Goal: Task Accomplishment & Management: Complete application form

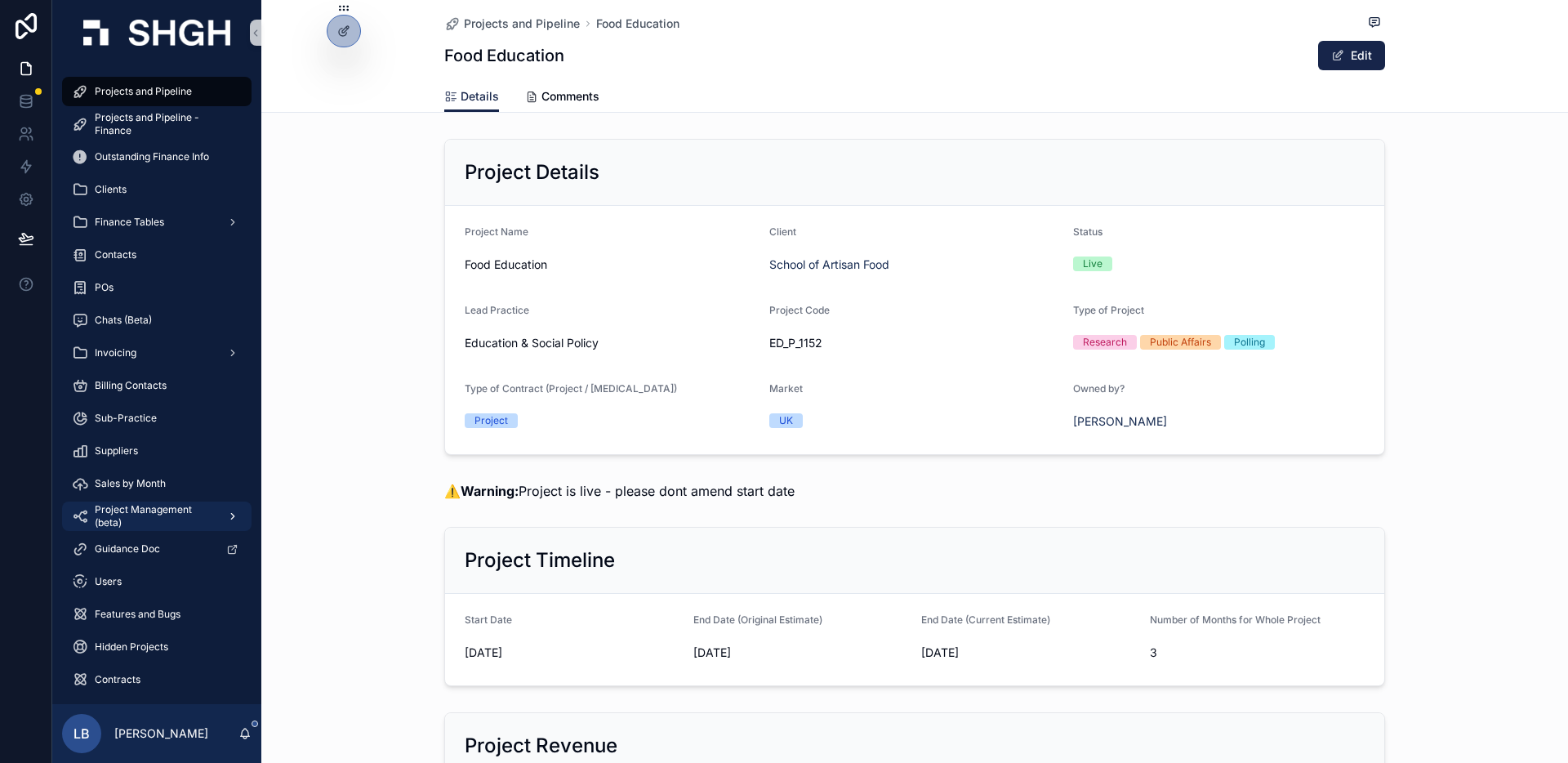
click at [174, 501] on link "Project Management (beta)" at bounding box center [156, 515] width 190 height 30
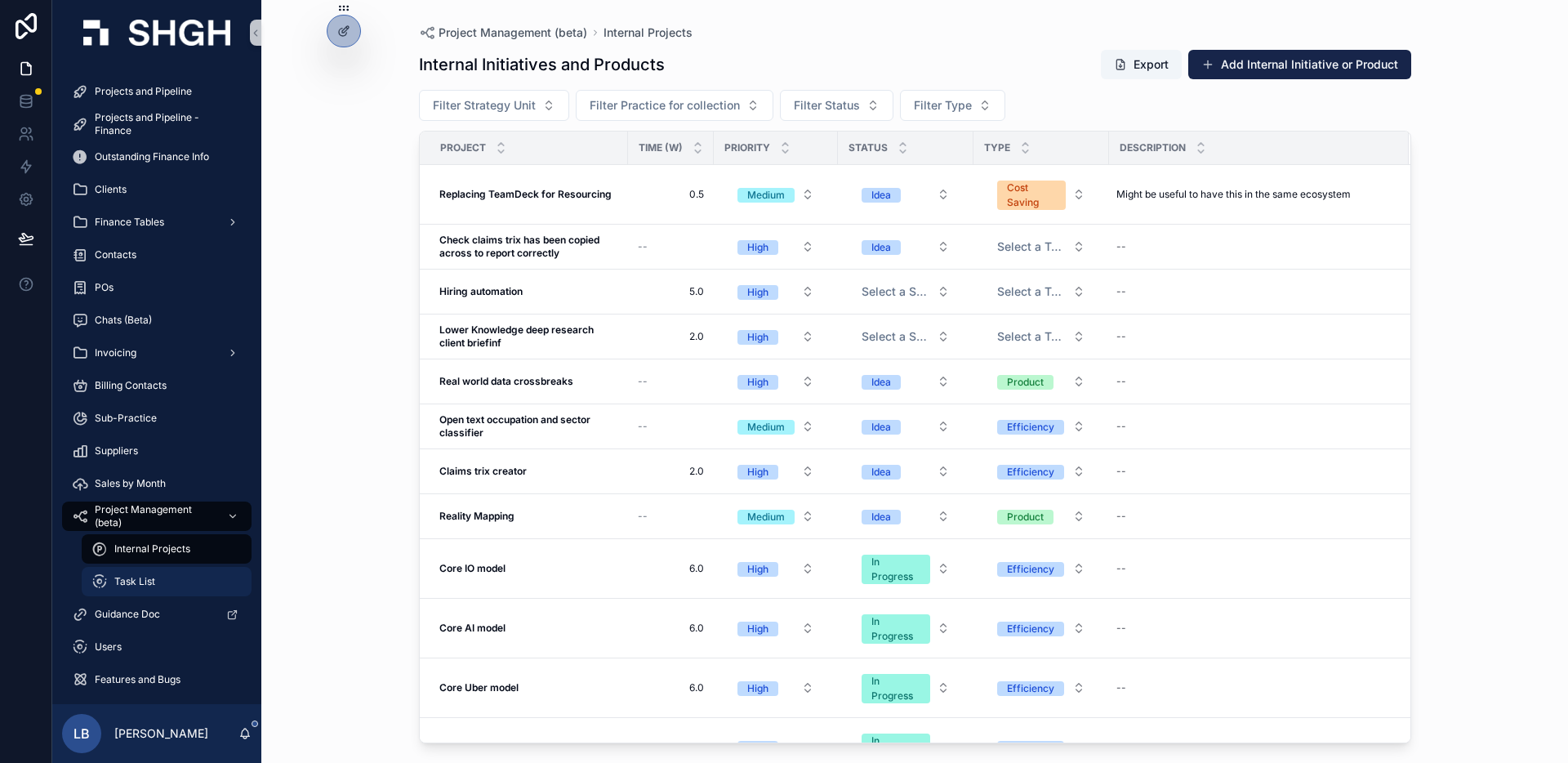
click at [154, 583] on span "Task List" at bounding box center [134, 581] width 41 height 13
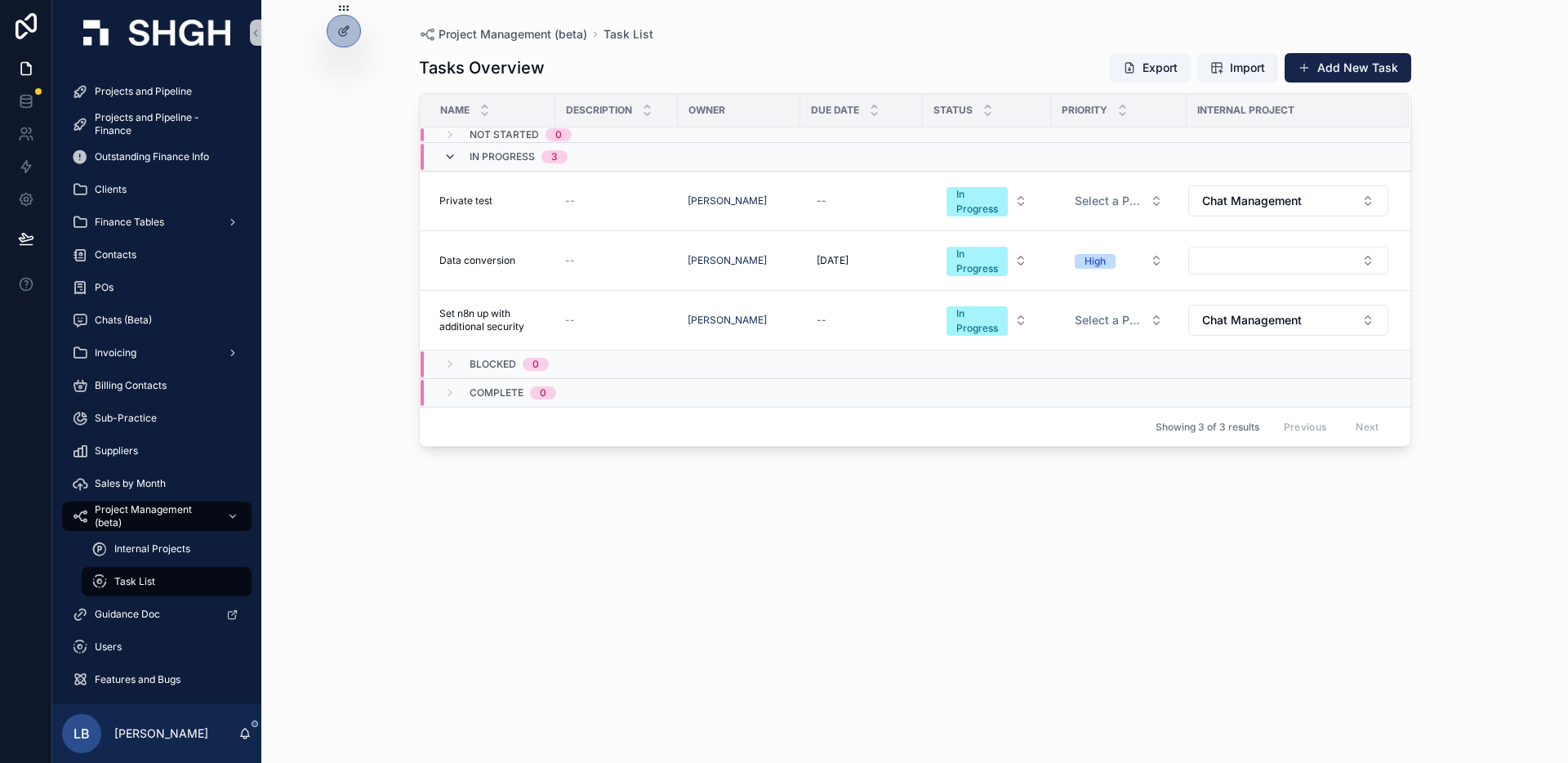
click at [446, 156] on icon "scrollable content" at bounding box center [450, 157] width 13 height 13
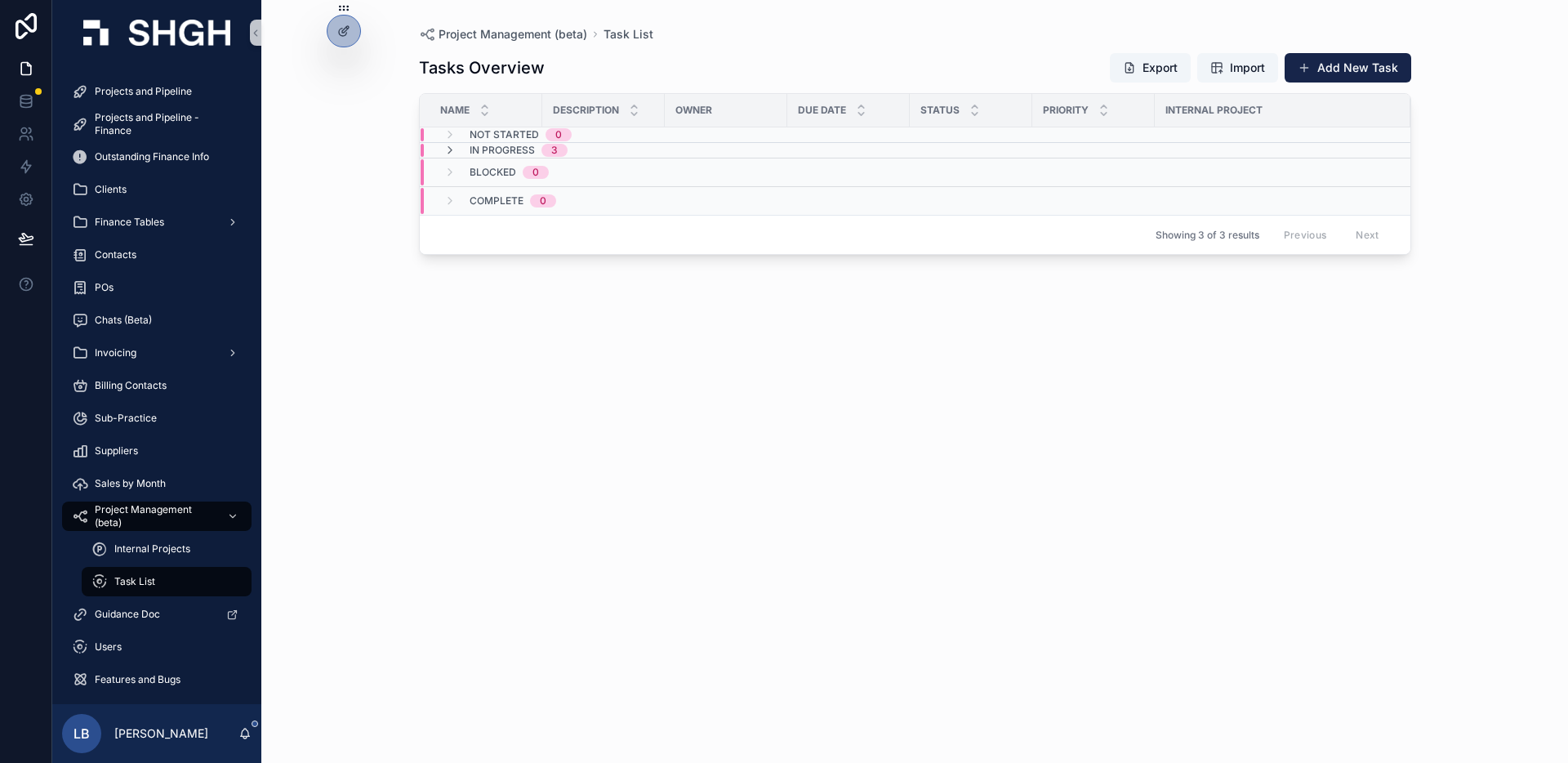
click at [708, 149] on div "In Progress 3" at bounding box center [603, 151] width 366 height 13
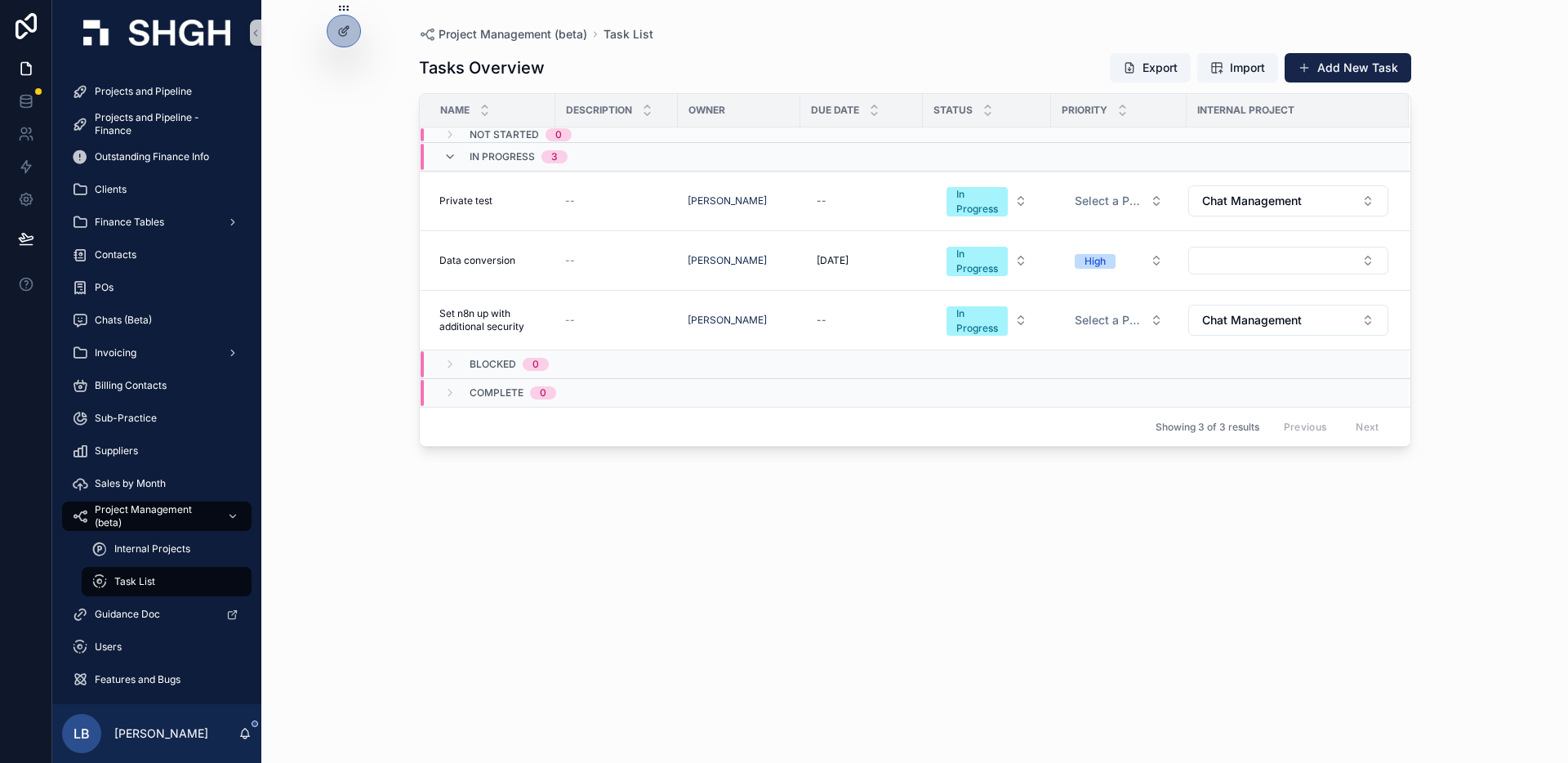
click at [636, 552] on div "Tasks Overview Export Import Add New Task Name Description Owner Due Date Statu…" at bounding box center [915, 392] width 992 height 700
click at [160, 552] on span "Internal Projects" at bounding box center [152, 549] width 76 height 13
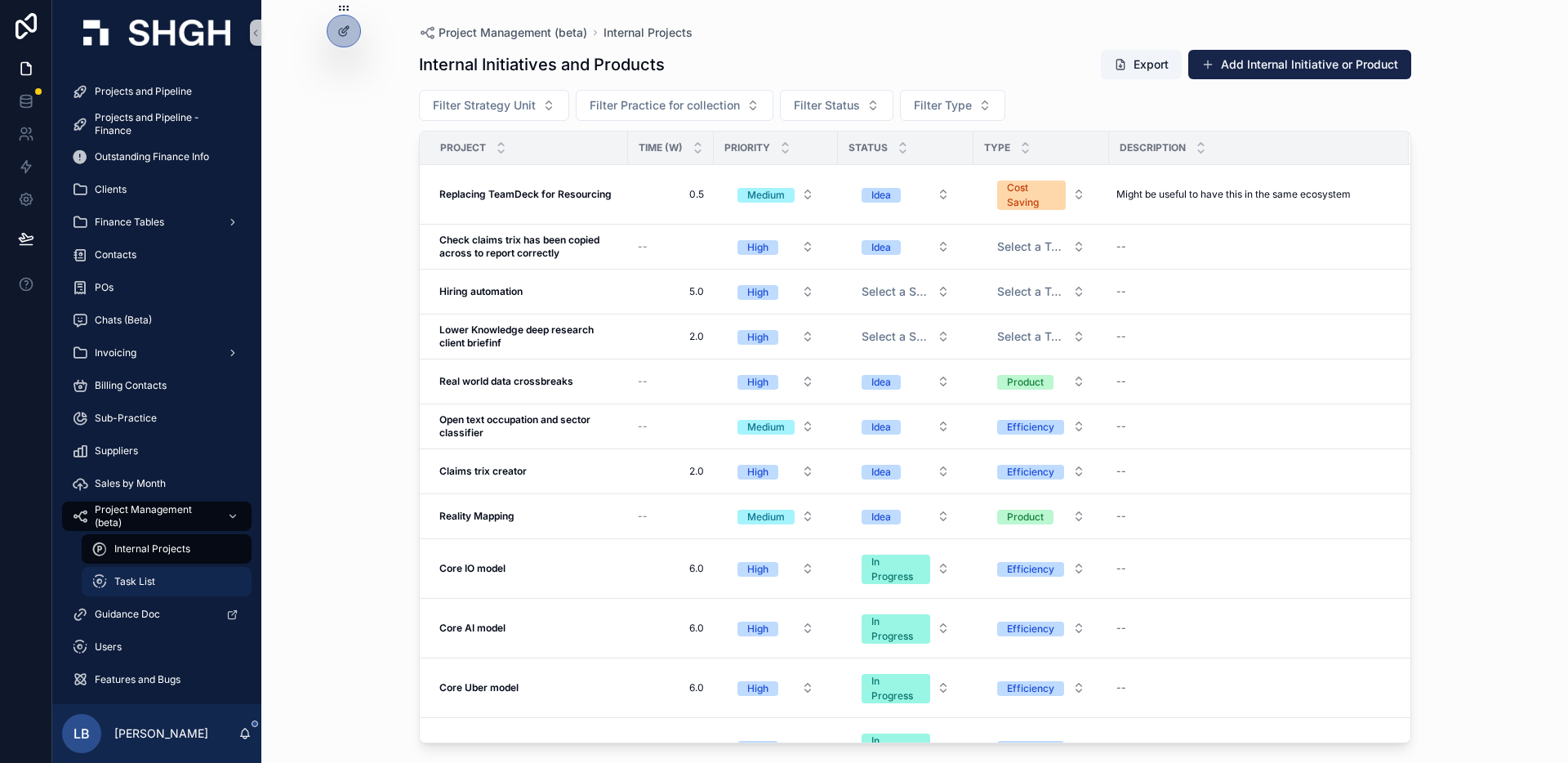
click at [161, 589] on div "Task List" at bounding box center [167, 581] width 151 height 26
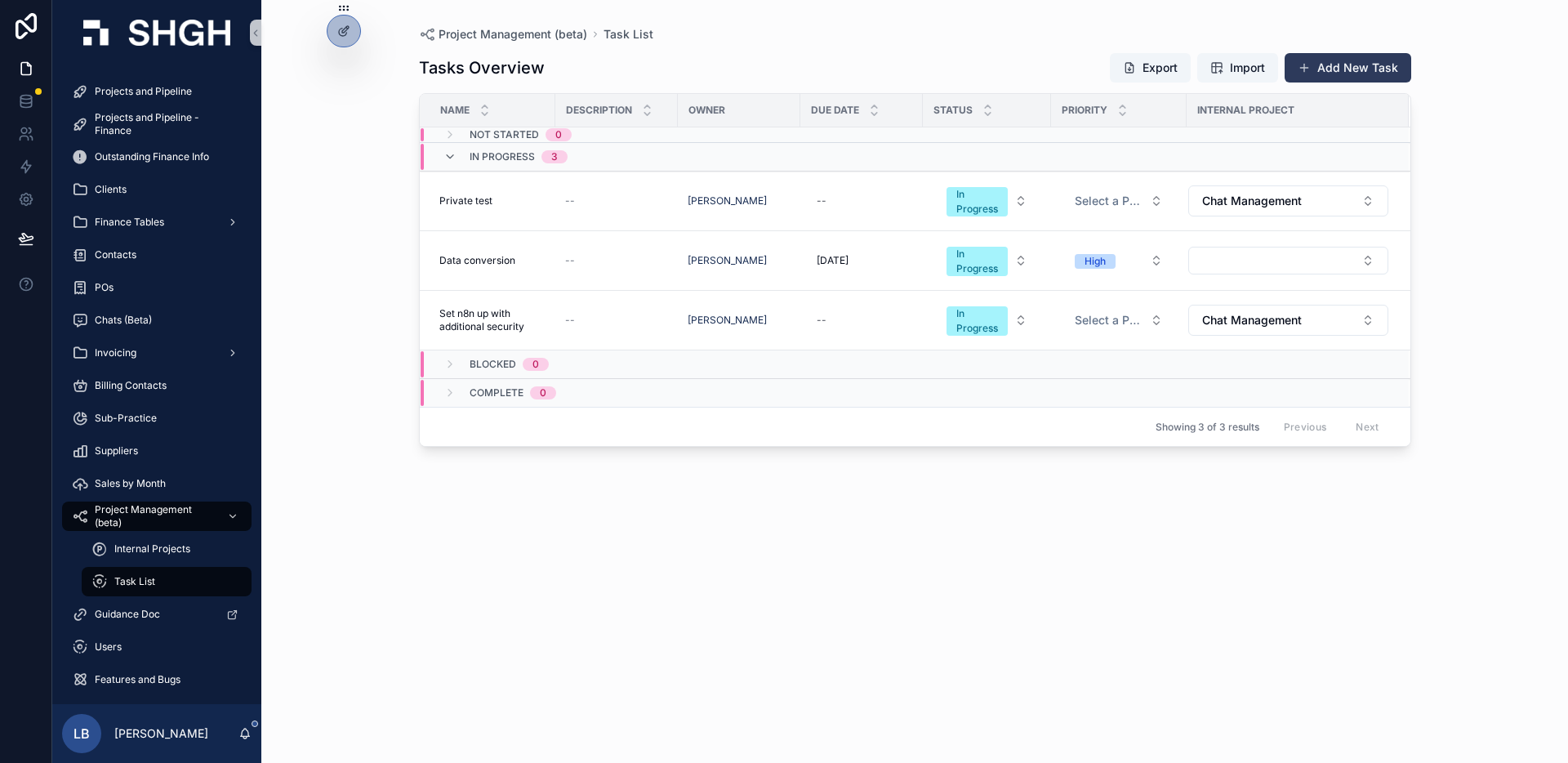
click at [1377, 70] on button "Add New Task" at bounding box center [1347, 68] width 127 height 30
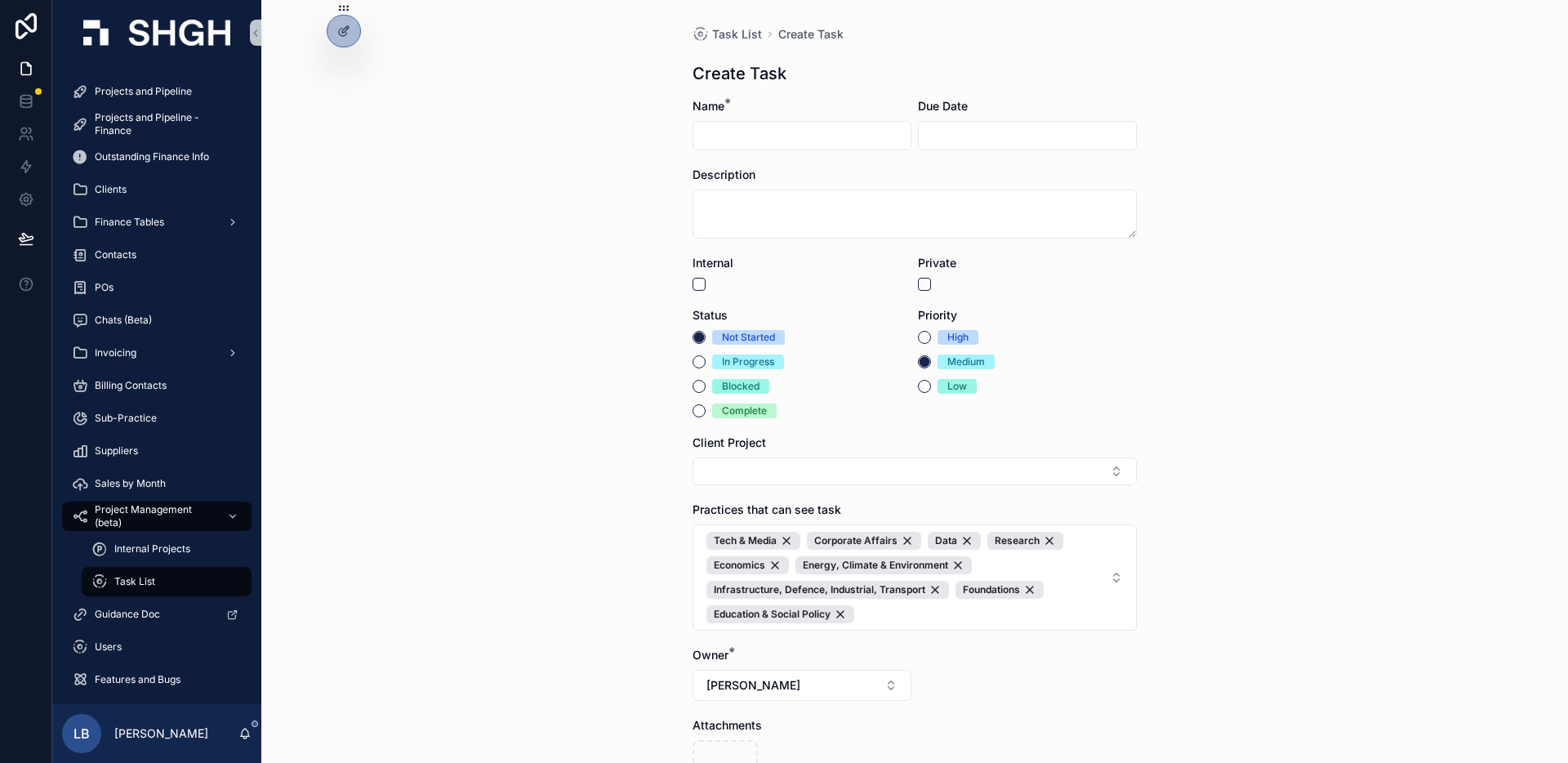
click at [781, 131] on input "scrollable content" at bounding box center [802, 135] width 217 height 23
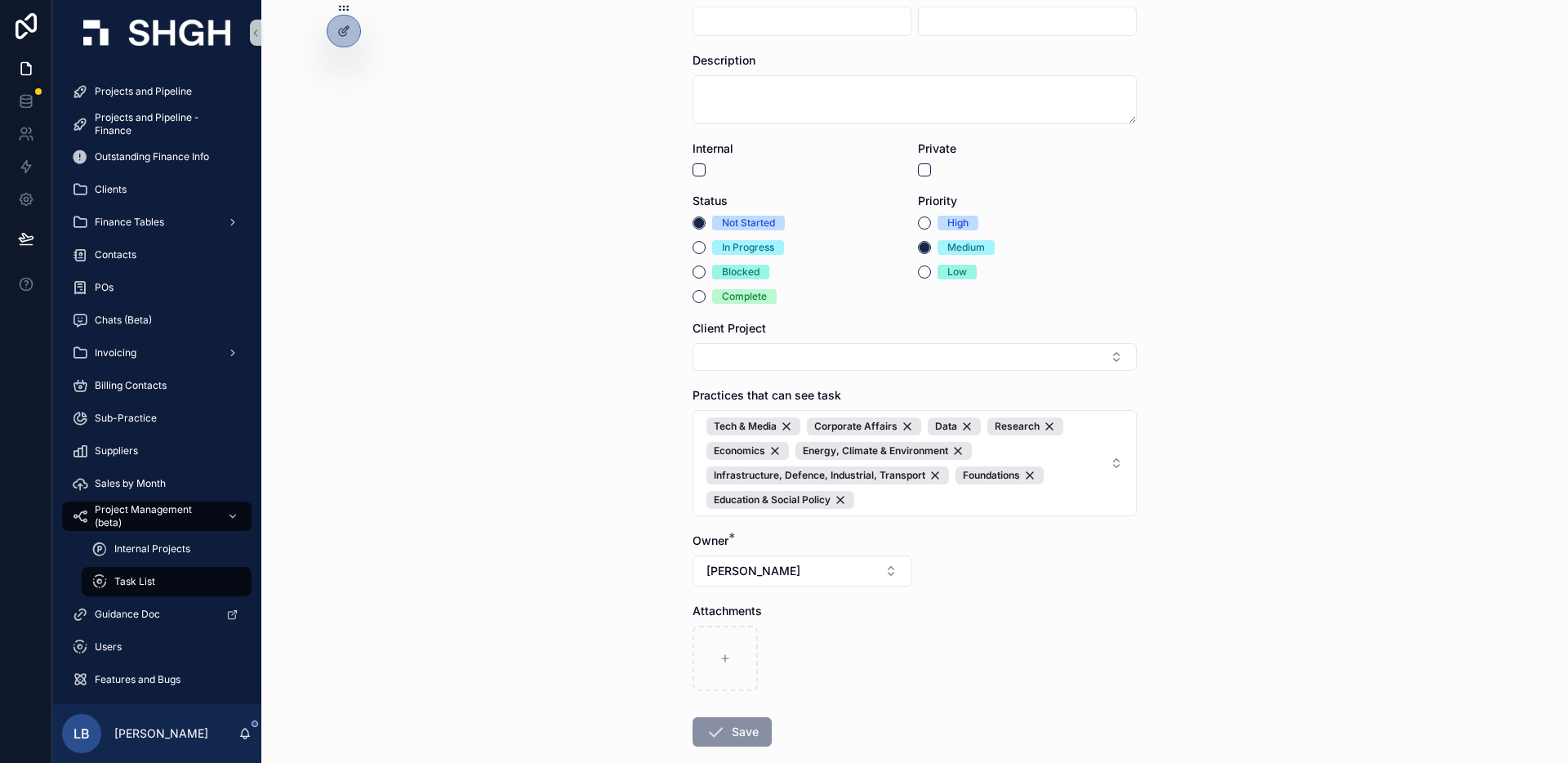
scroll to position [71, 0]
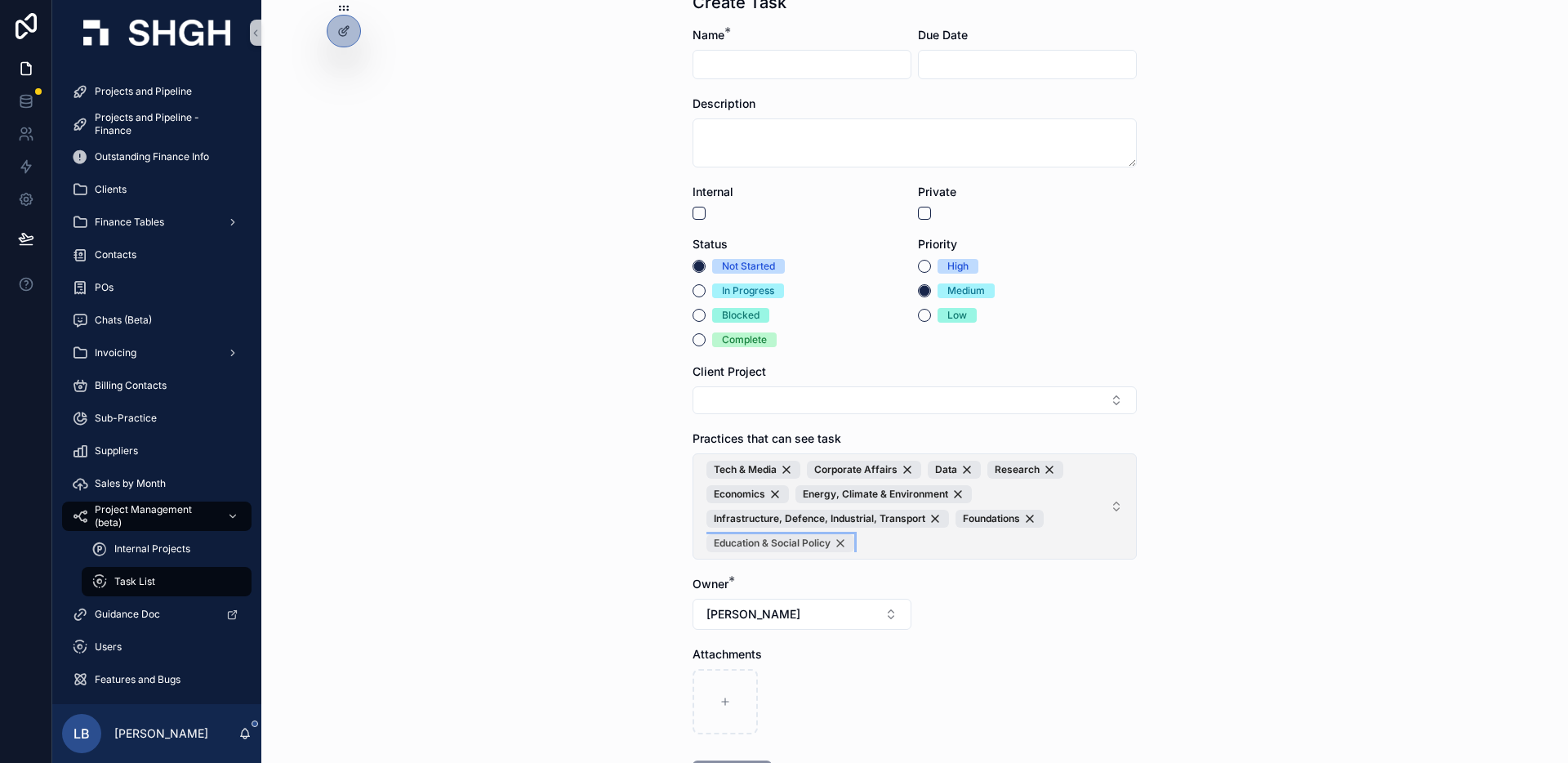
click at [843, 541] on div "Education & Social Policy" at bounding box center [779, 543] width 148 height 18
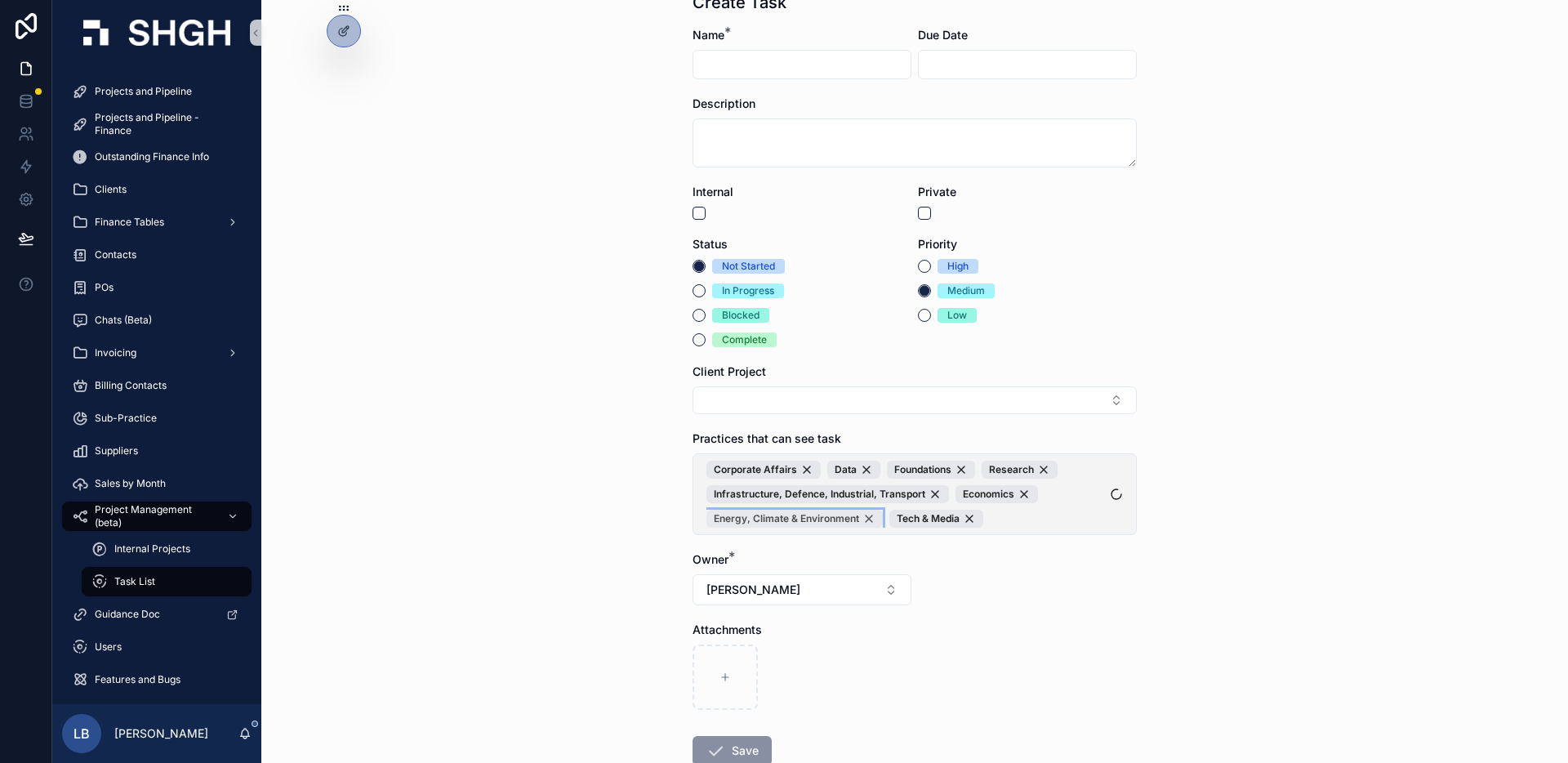
click at [867, 518] on div "Energy, Climate & Environment" at bounding box center [794, 518] width 176 height 18
click at [936, 492] on div "Infrastructure, Defence, Industrial, Transport" at bounding box center [827, 493] width 243 height 18
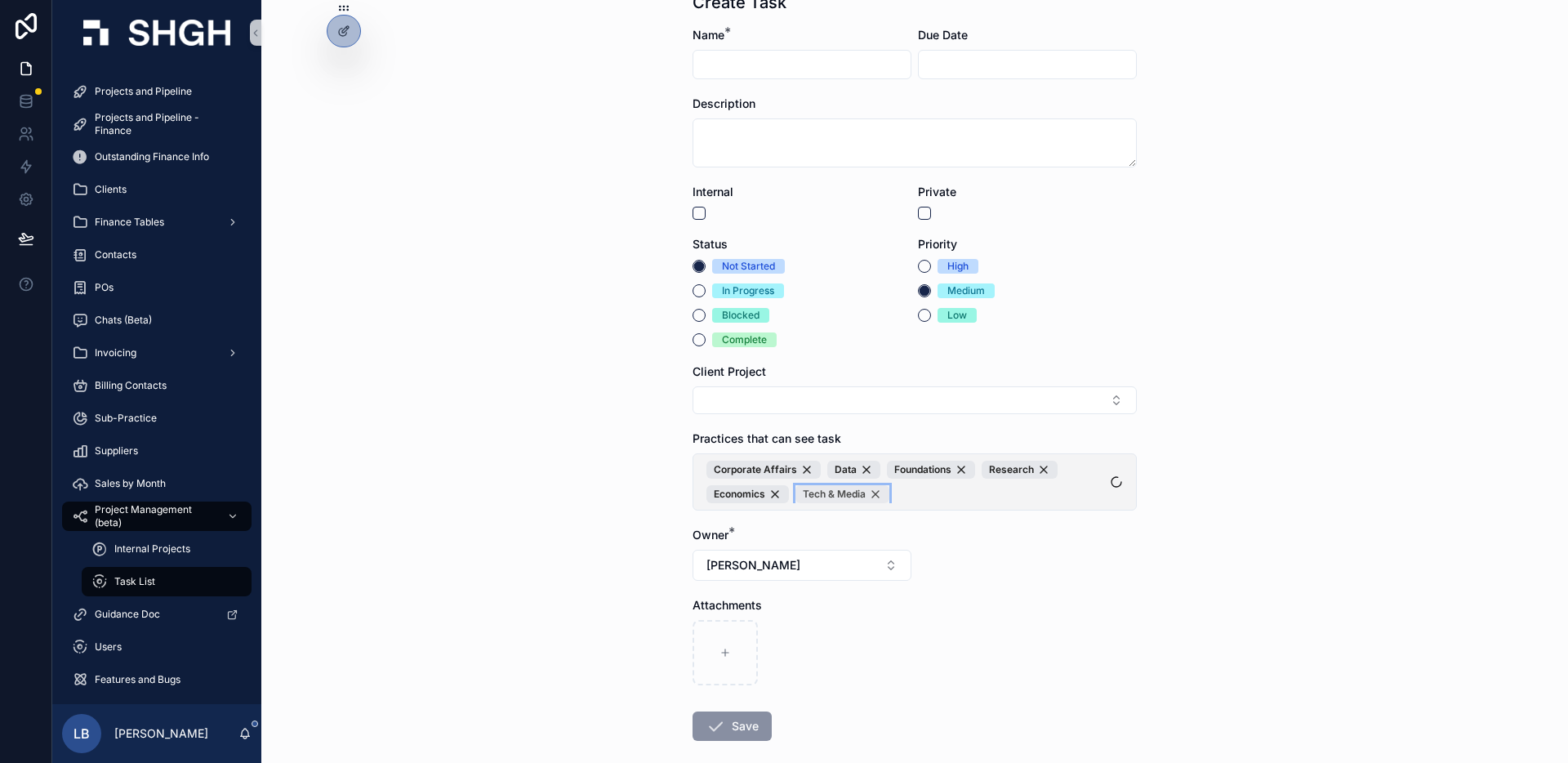
click at [877, 494] on div "Tech & Media" at bounding box center [842, 493] width 94 height 18
click at [776, 494] on div "Economics" at bounding box center [747, 493] width 83 height 18
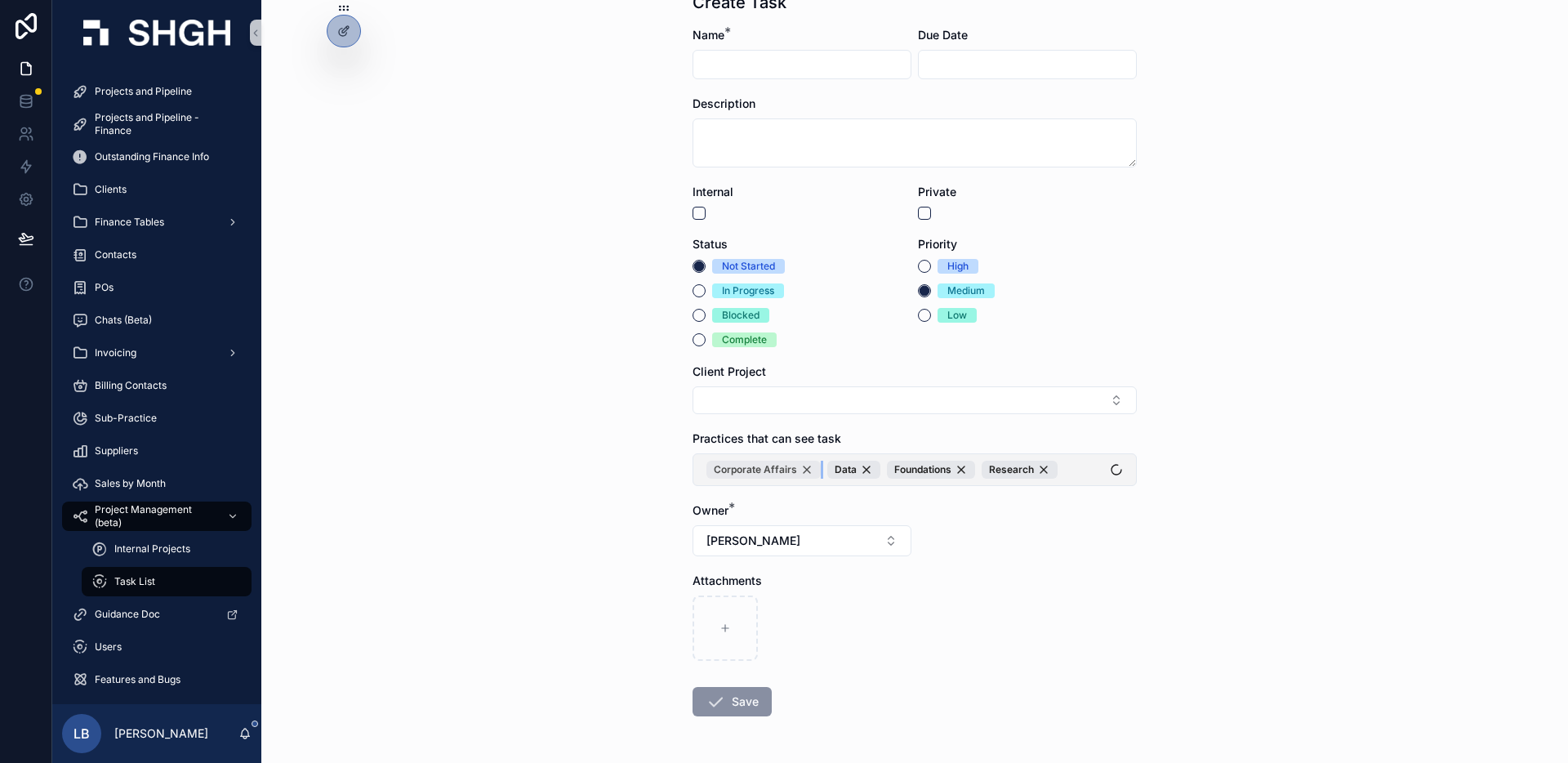
click at [804, 472] on div "Corporate Affairs" at bounding box center [763, 469] width 114 height 18
click at [842, 471] on div "Foundations" at bounding box center [810, 469] width 89 height 18
click at [832, 469] on div "Research" at bounding box center [804, 469] width 76 height 18
click at [1209, 486] on div "Task List Create Task Create Task Name * Due Date Description Internal Private …" at bounding box center [914, 310] width 1306 height 763
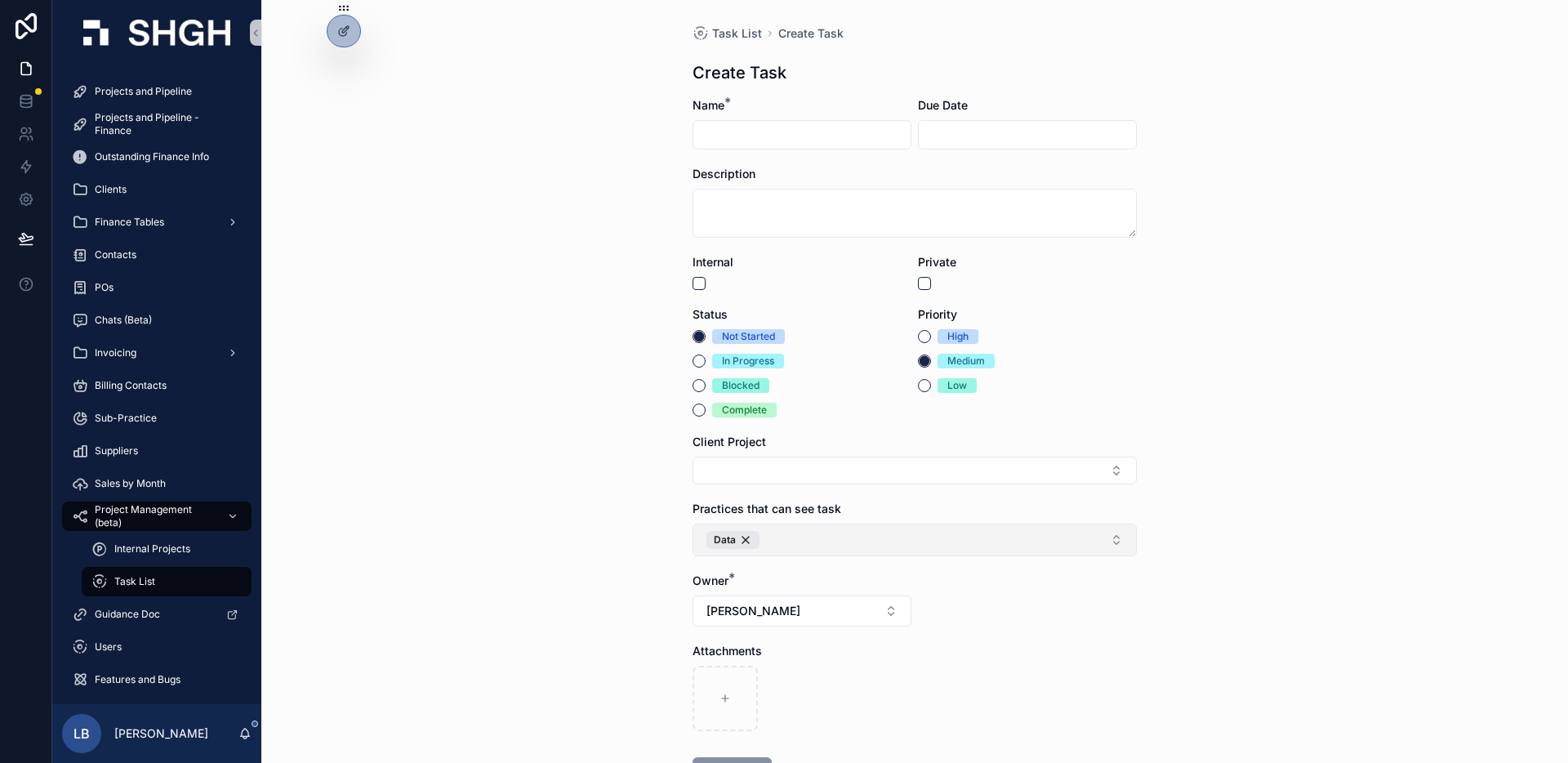
scroll to position [0, 0]
click at [926, 283] on button "scrollable content" at bounding box center [924, 284] width 13 height 13
click at [1169, 356] on div "Task List Create Task Create Task Name * Due Date Description Internal Private …" at bounding box center [914, 381] width 1306 height 763
click at [522, 183] on div "Task List Create Task Create Task Name * Due Date Description Internal Private …" at bounding box center [914, 381] width 1306 height 763
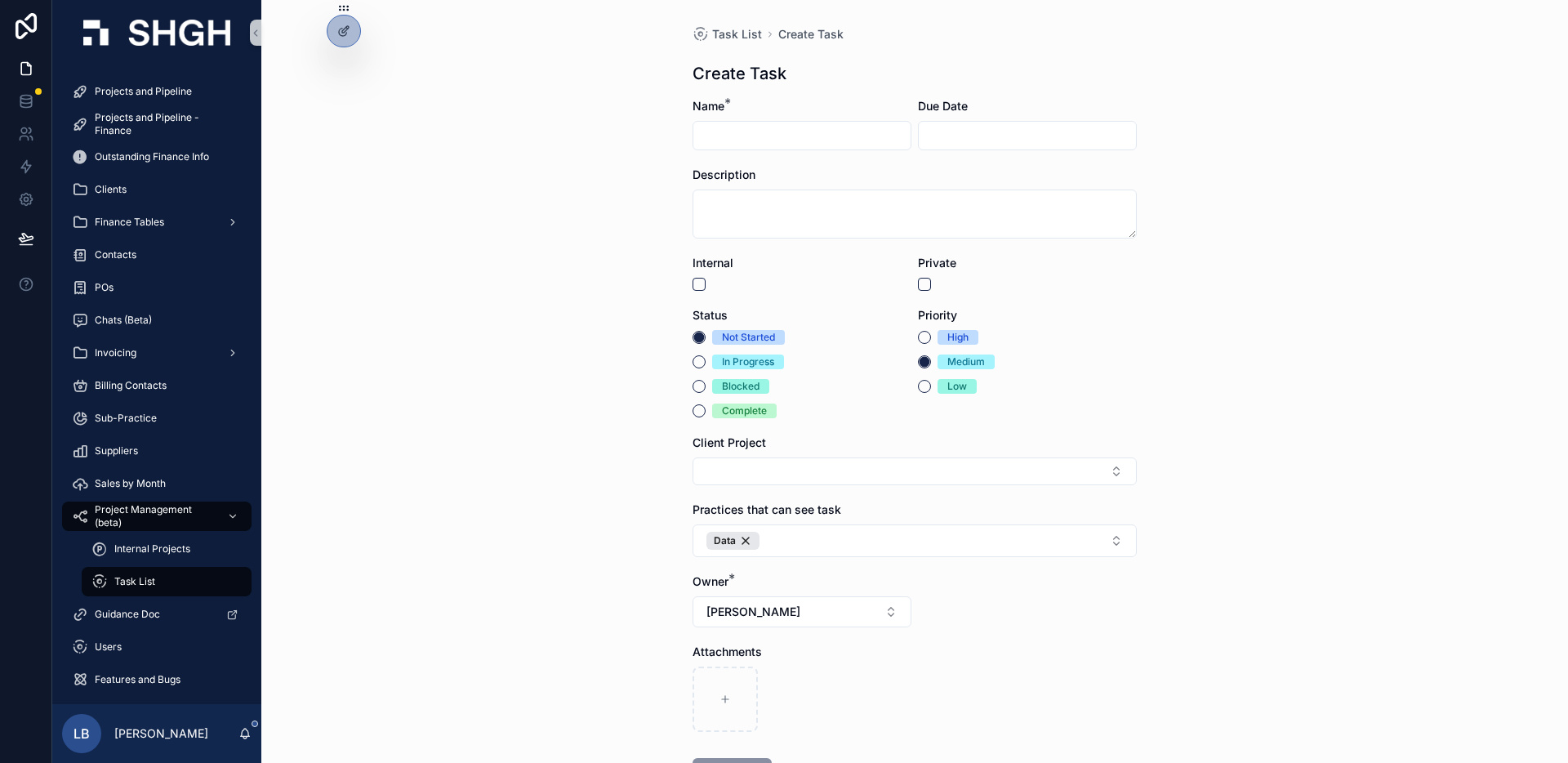
click at [620, 245] on div "Task List Create Task Create Task Name * Due Date Description Internal Private …" at bounding box center [914, 381] width 1306 height 763
click at [746, 23] on div "Task List Create Task Create Task Name * Due Date Description Internal Private …" at bounding box center [915, 446] width 471 height 892
click at [740, 30] on span "Task List" at bounding box center [736, 33] width 50 height 16
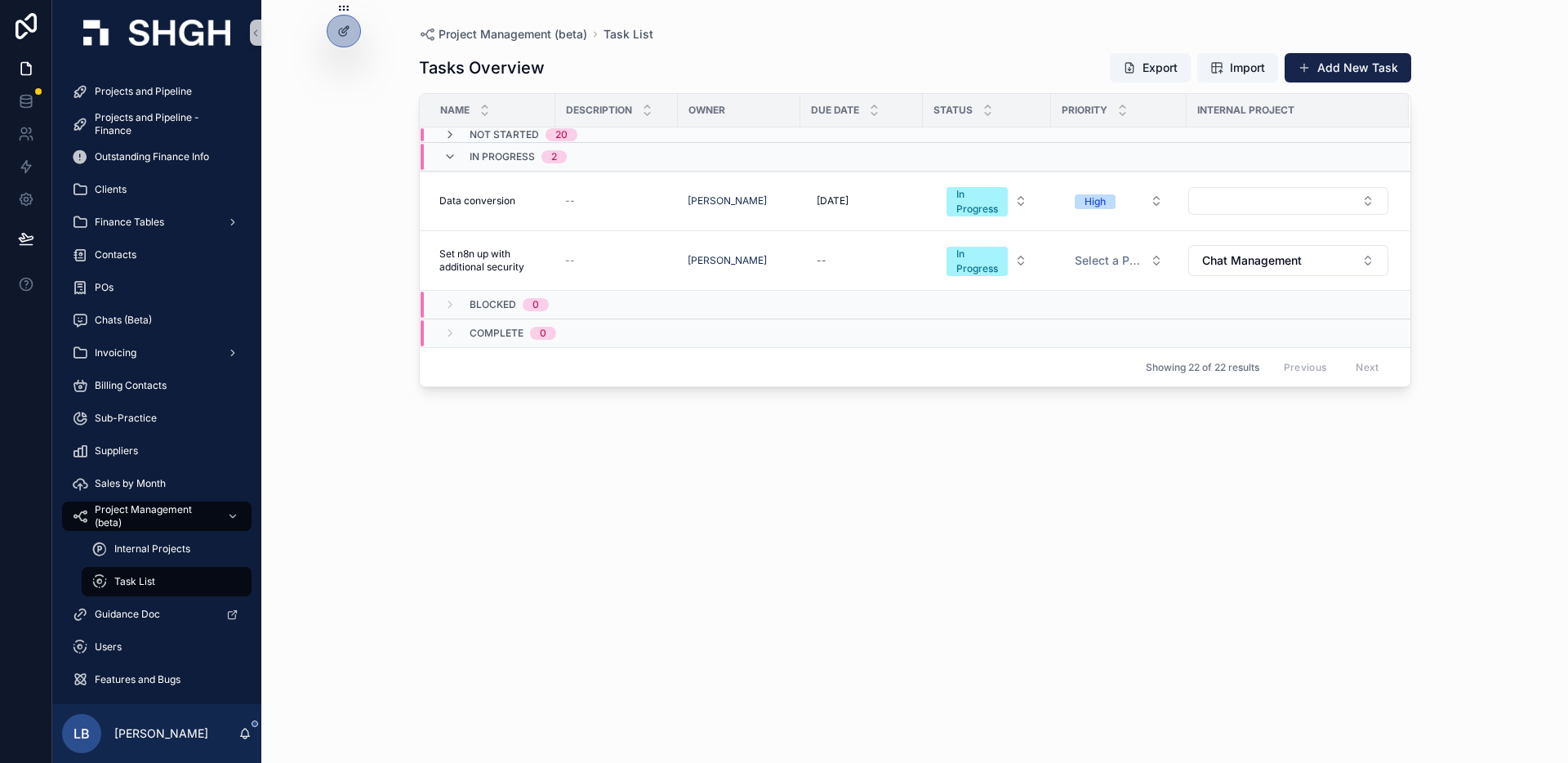
click at [1450, 422] on div "Project Management (beta) Task List Tasks Overview Export Import Add New Task N…" at bounding box center [914, 381] width 1306 height 763
click at [333, 22] on div at bounding box center [344, 30] width 32 height 31
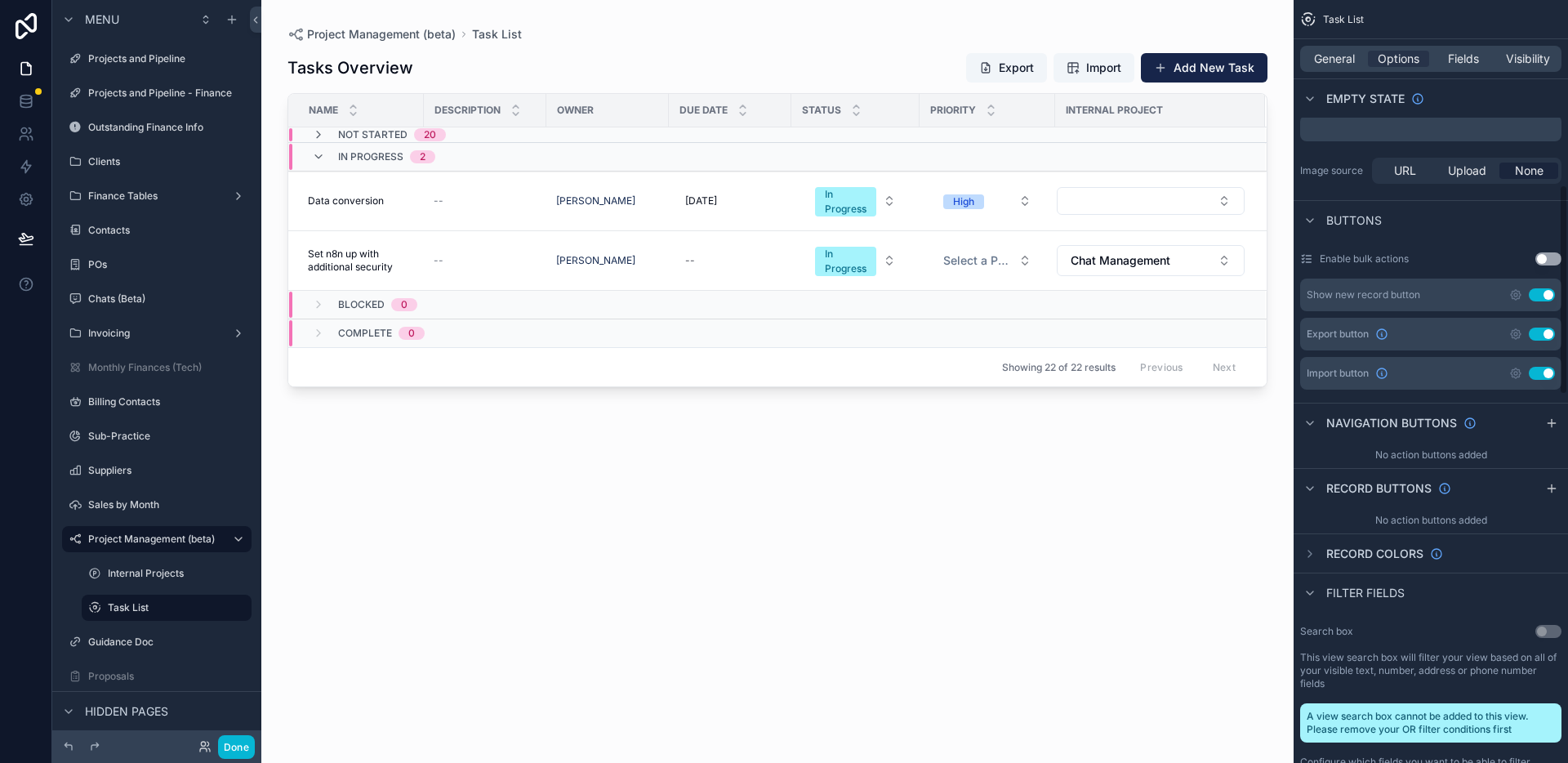
scroll to position [660, 0]
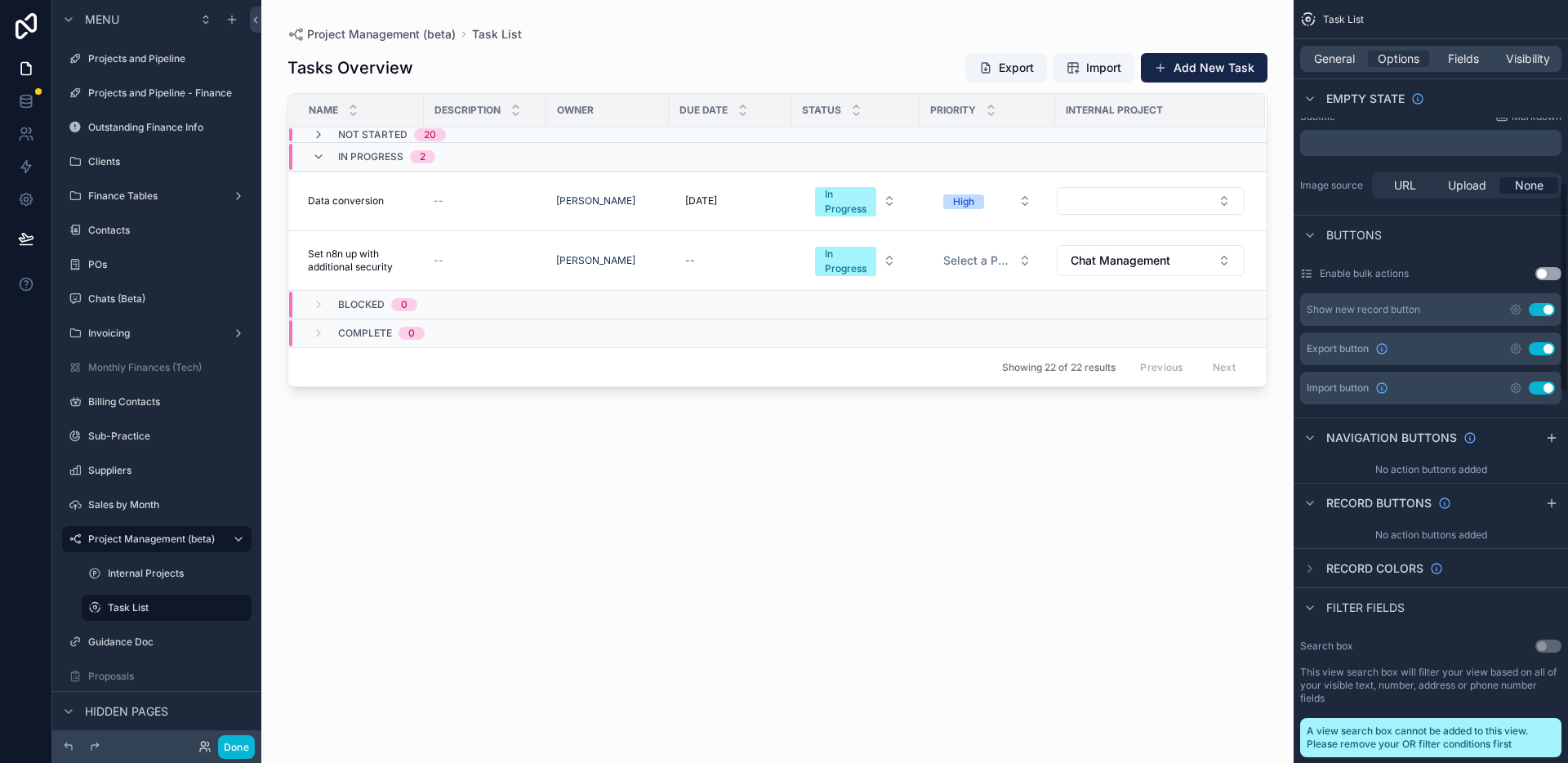
click at [1551, 275] on button "Use setting" at bounding box center [1547, 273] width 26 height 13
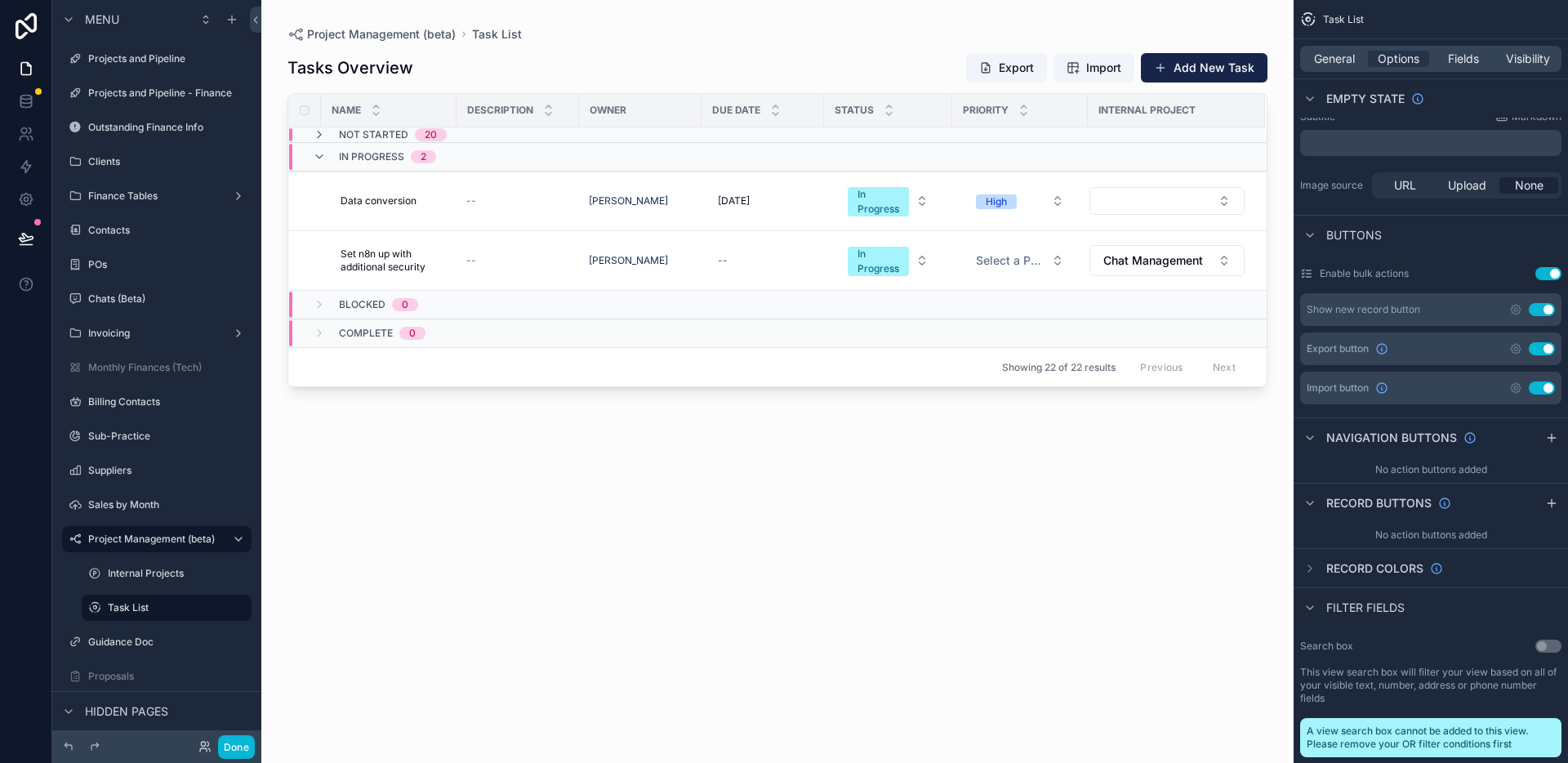
click at [1551, 275] on button "Use setting" at bounding box center [1547, 273] width 26 height 13
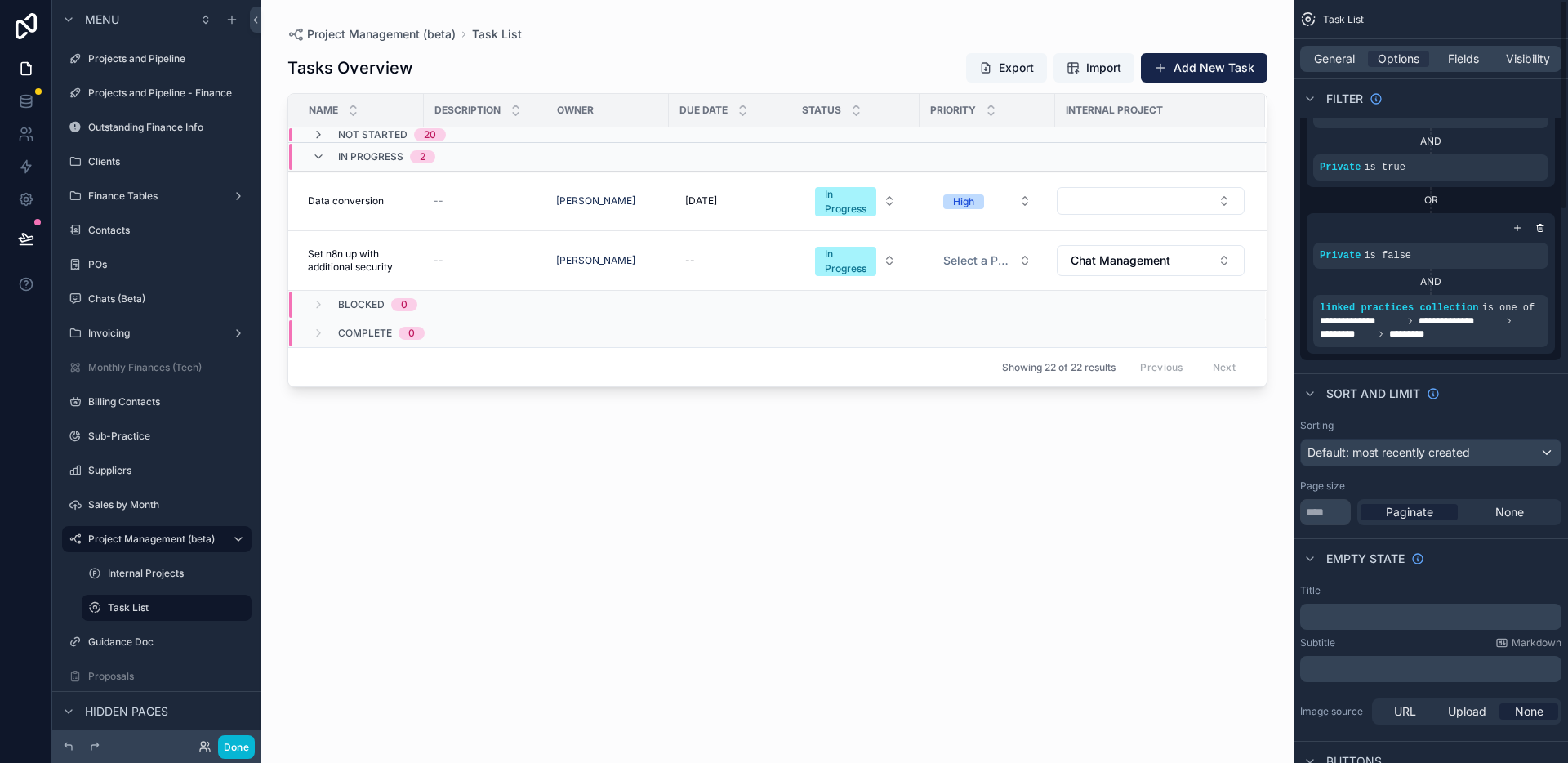
scroll to position [0, 0]
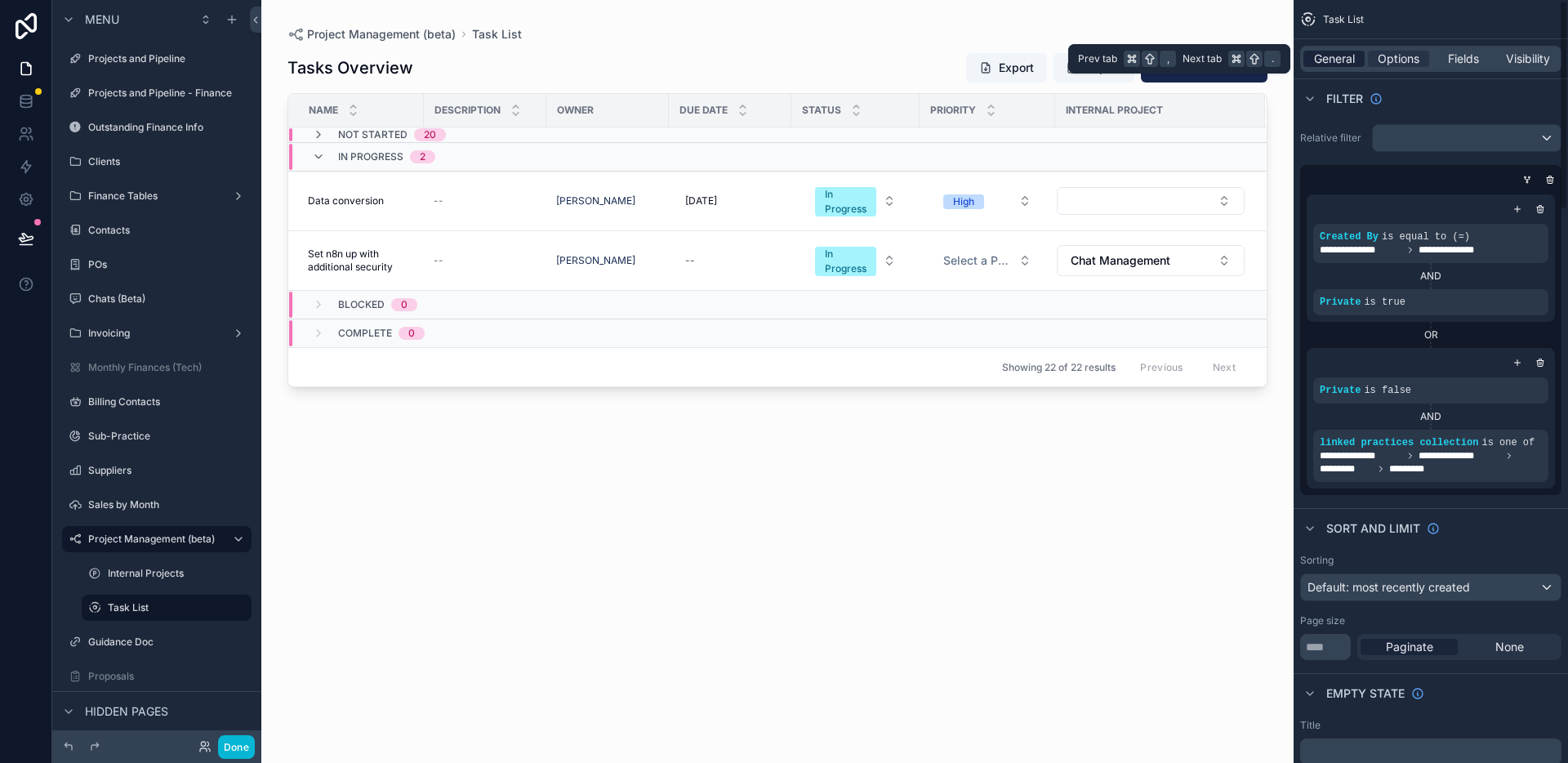
click at [1351, 60] on span "General" at bounding box center [1334, 58] width 41 height 16
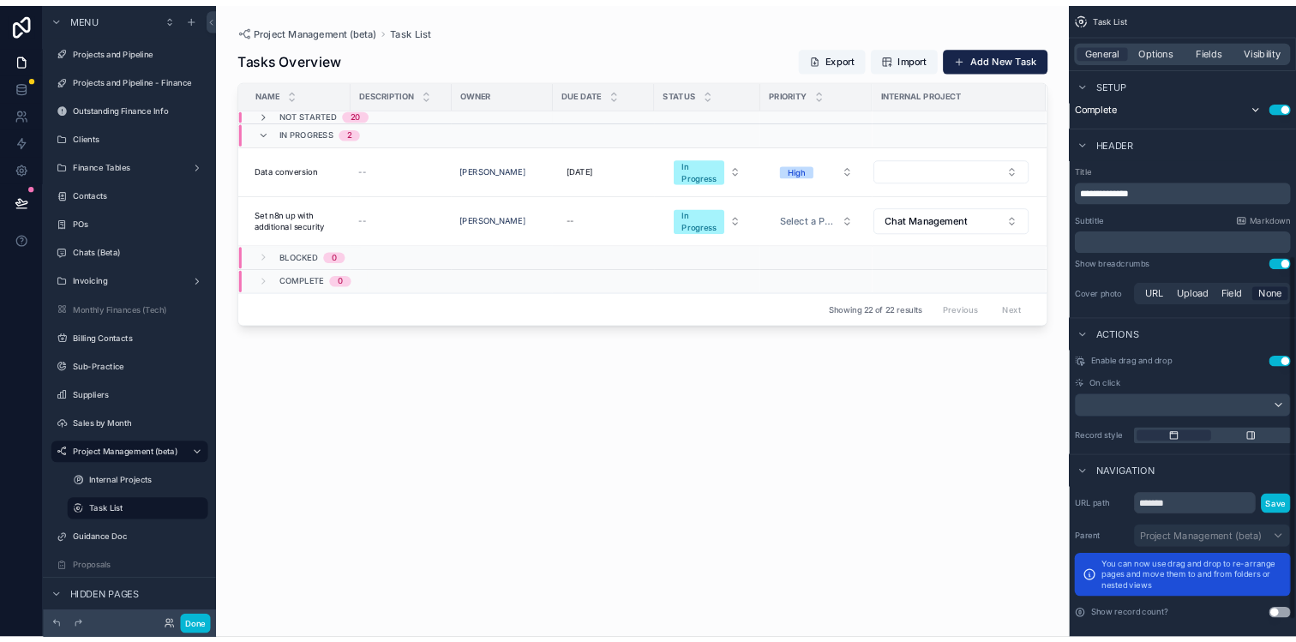
scroll to position [585, 0]
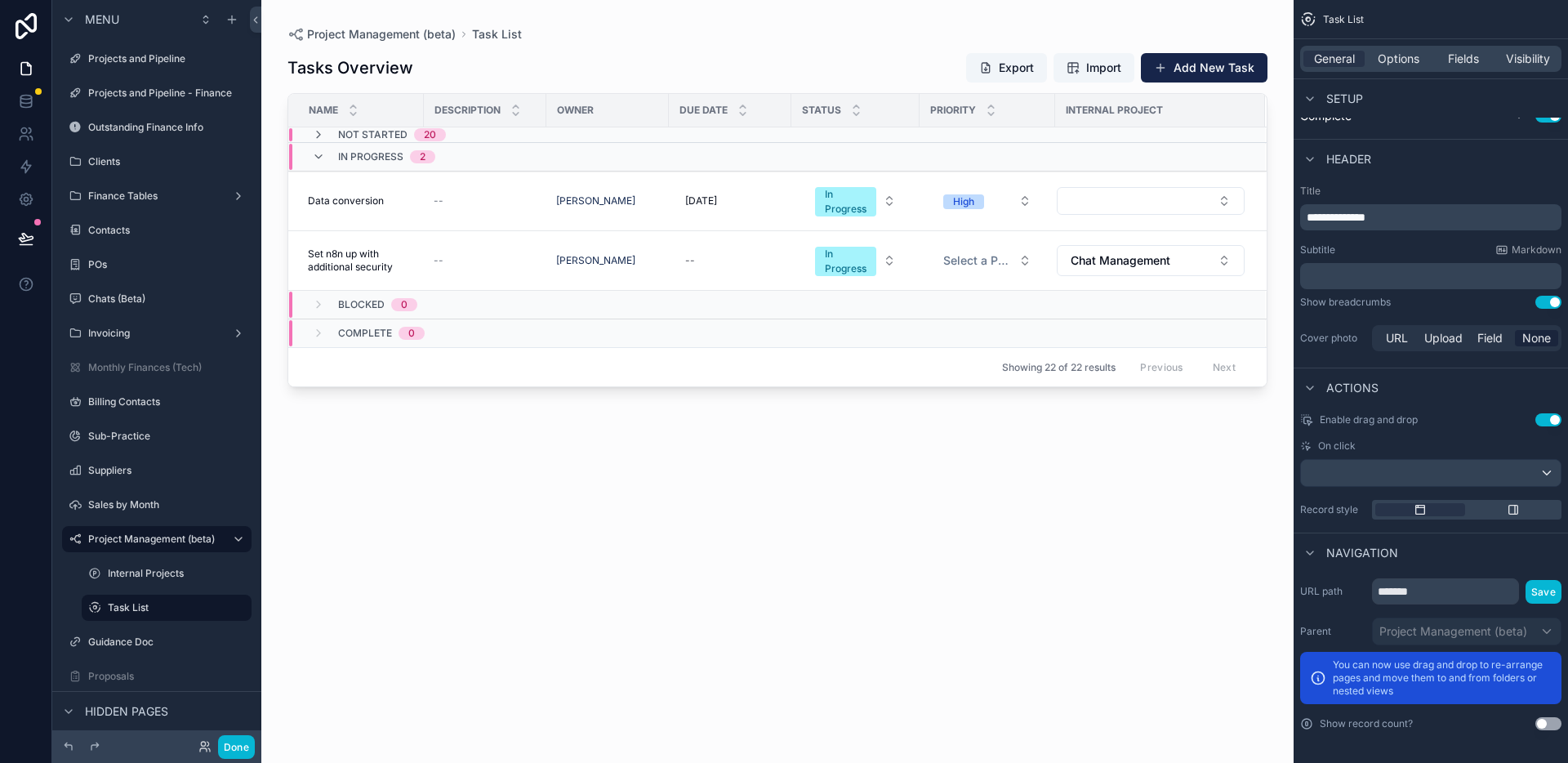
click at [780, 432] on div "scrollable content" at bounding box center [776, 371] width 1032 height 743
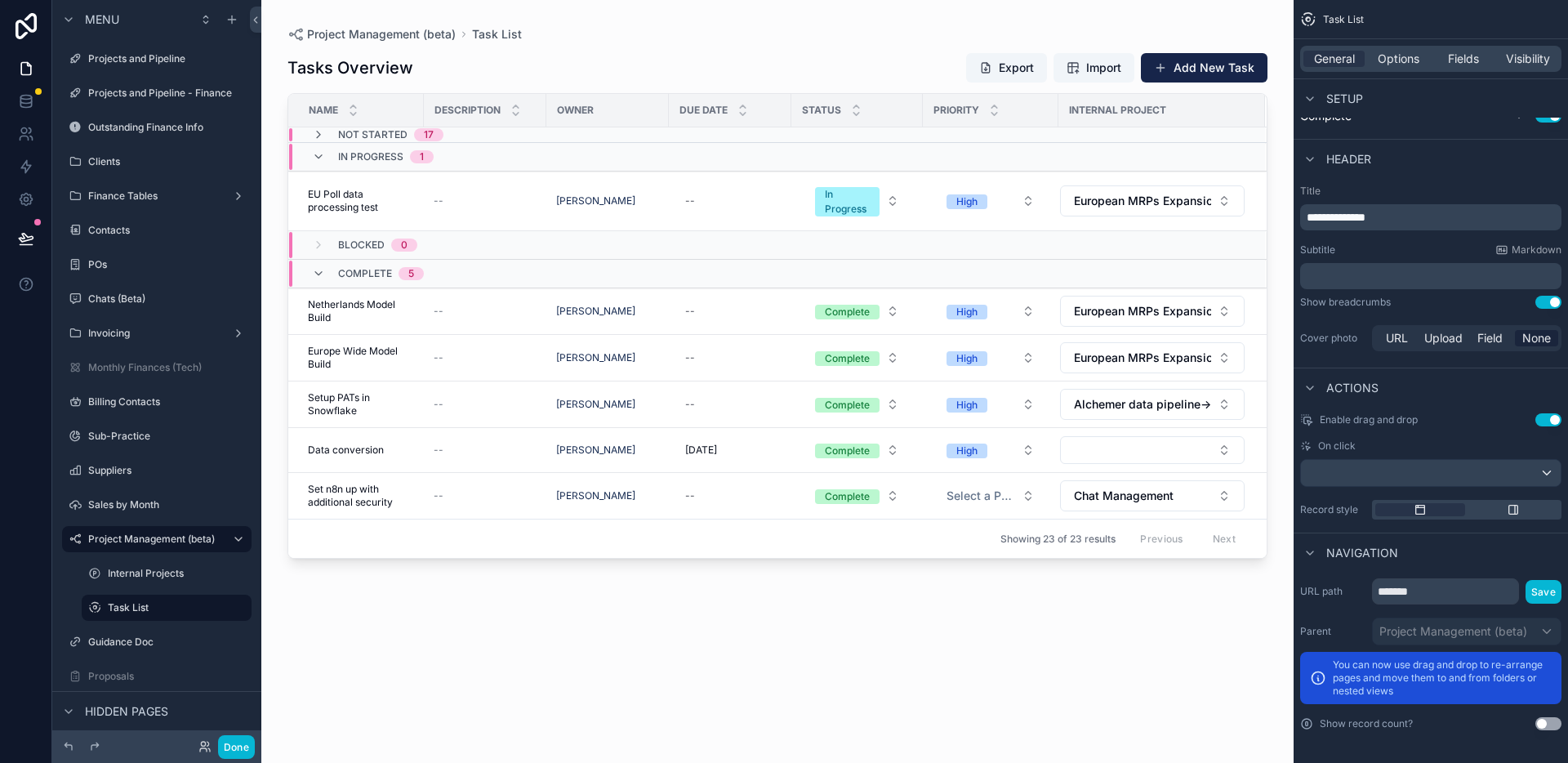
click at [442, 271] on div "Complete 5" at bounding box center [368, 272] width 151 height 26
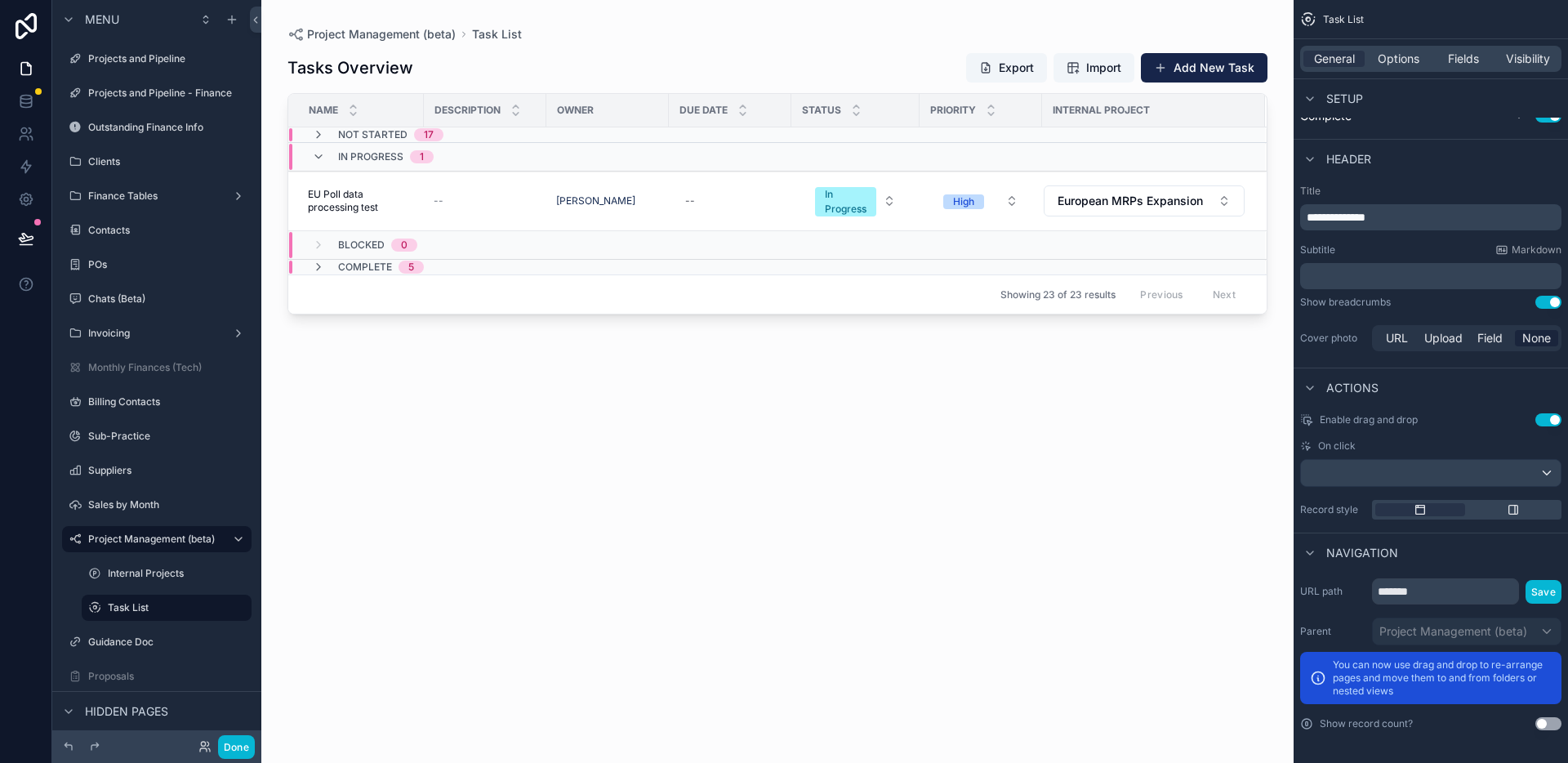
click at [466, 157] on div "In Progress 1" at bounding box center [478, 156] width 379 height 26
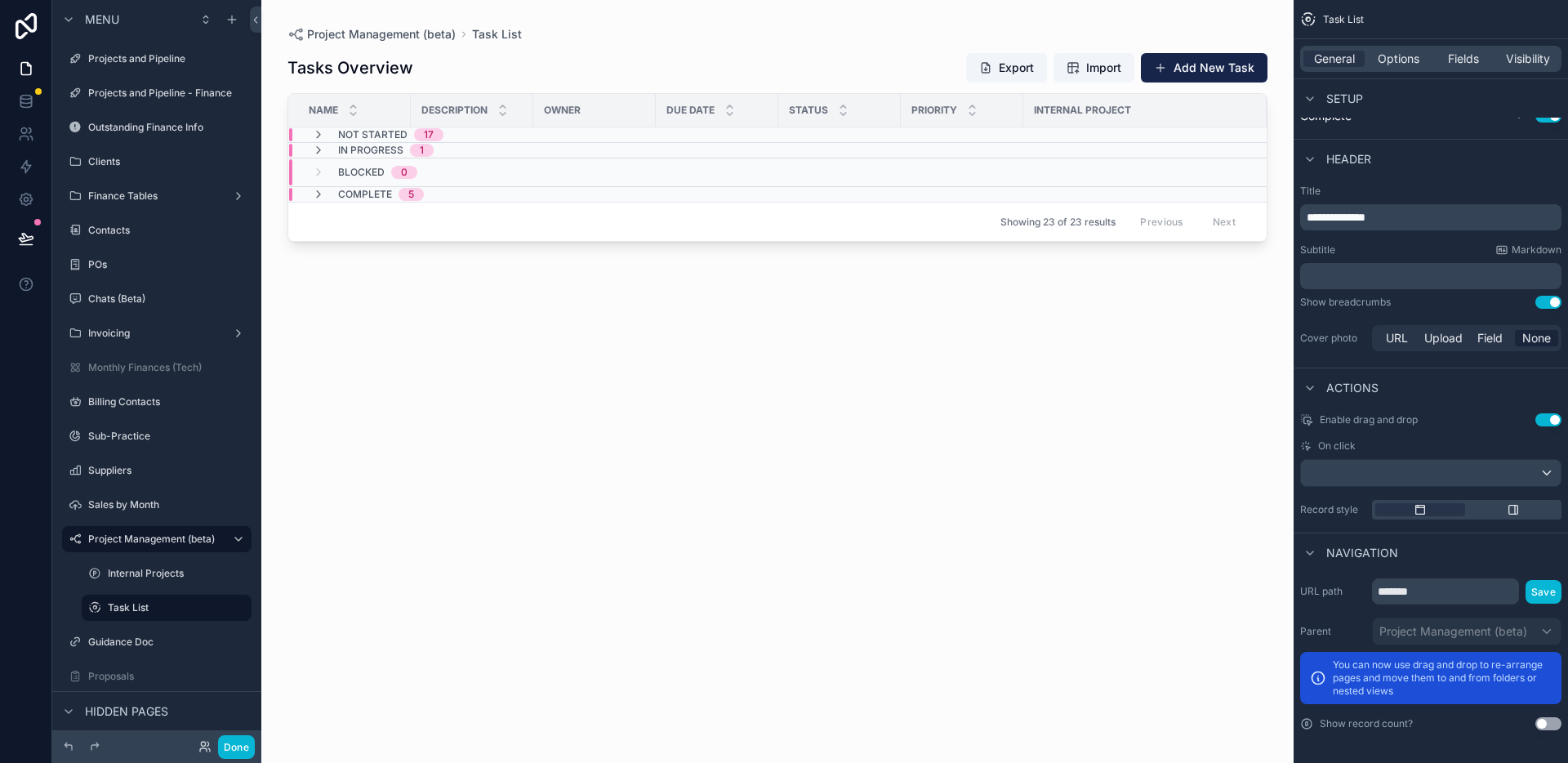
click at [472, 149] on div "In Progress 1" at bounding box center [472, 151] width 366 height 13
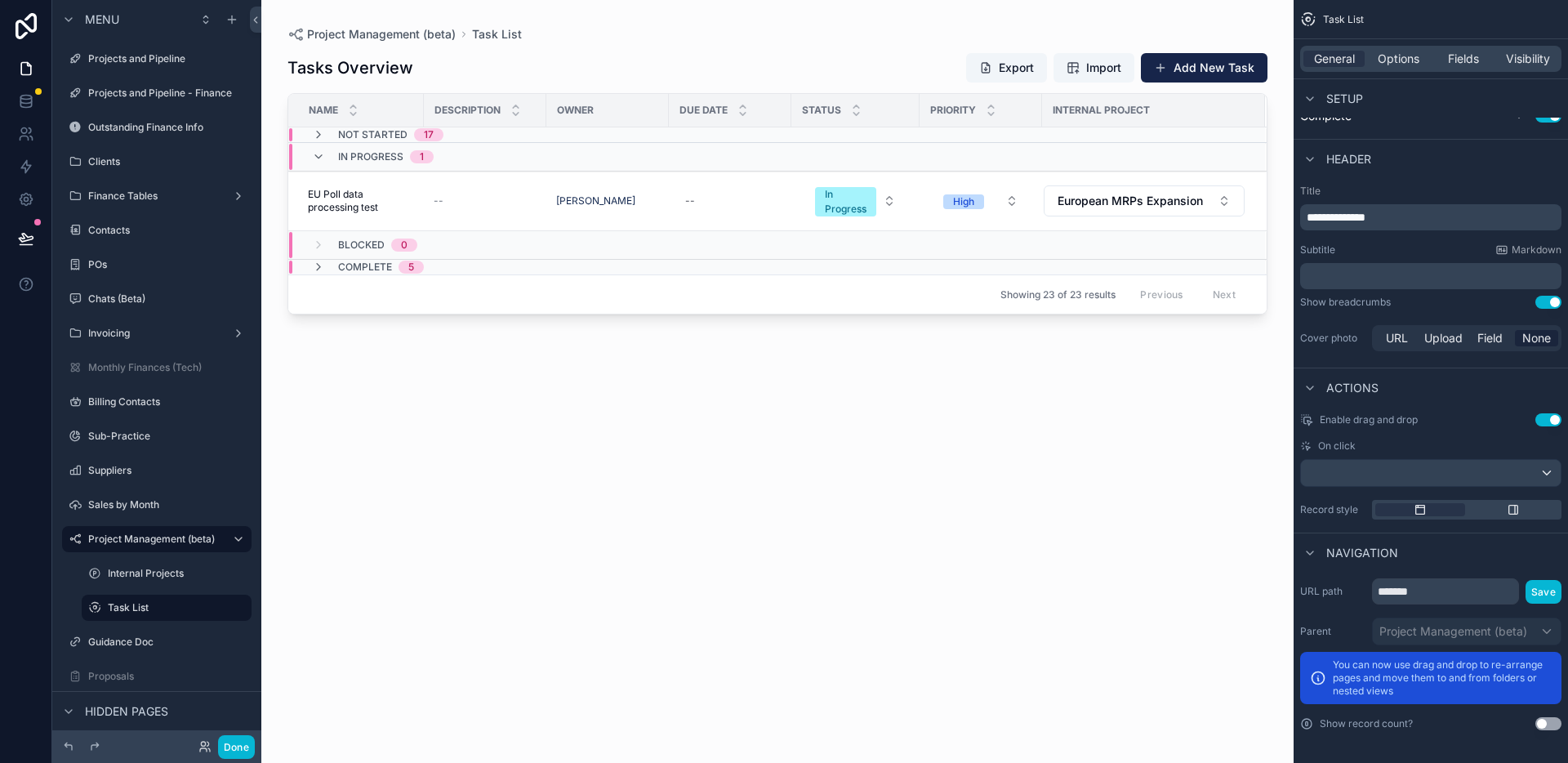
click at [472, 149] on div "In Progress 1" at bounding box center [478, 156] width 379 height 26
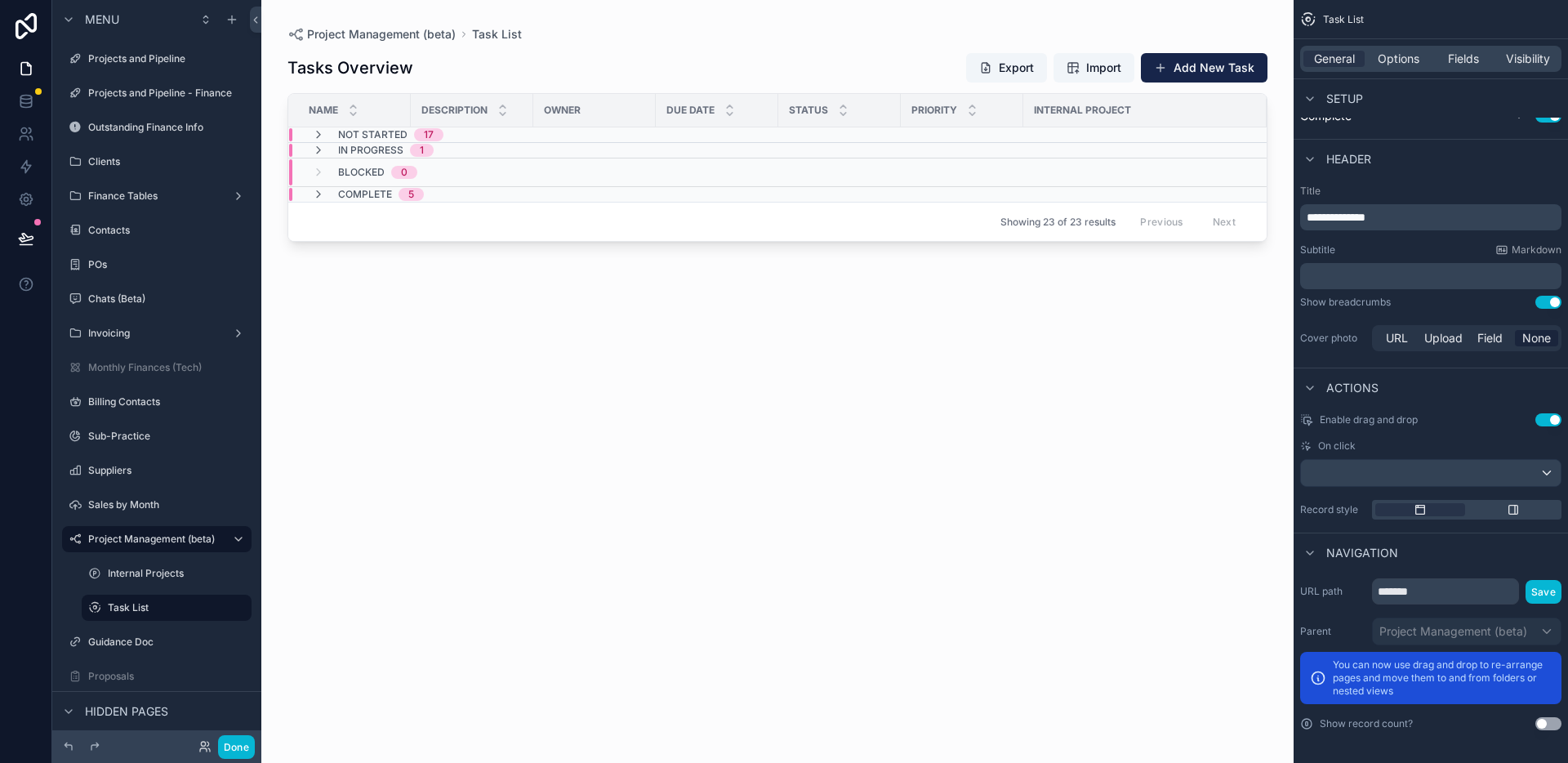
click at [599, 451] on div "Tasks Overview Export Import Add New Task Name Description Owner Due Date Statu…" at bounding box center [777, 392] width 980 height 700
